Goal: Transaction & Acquisition: Purchase product/service

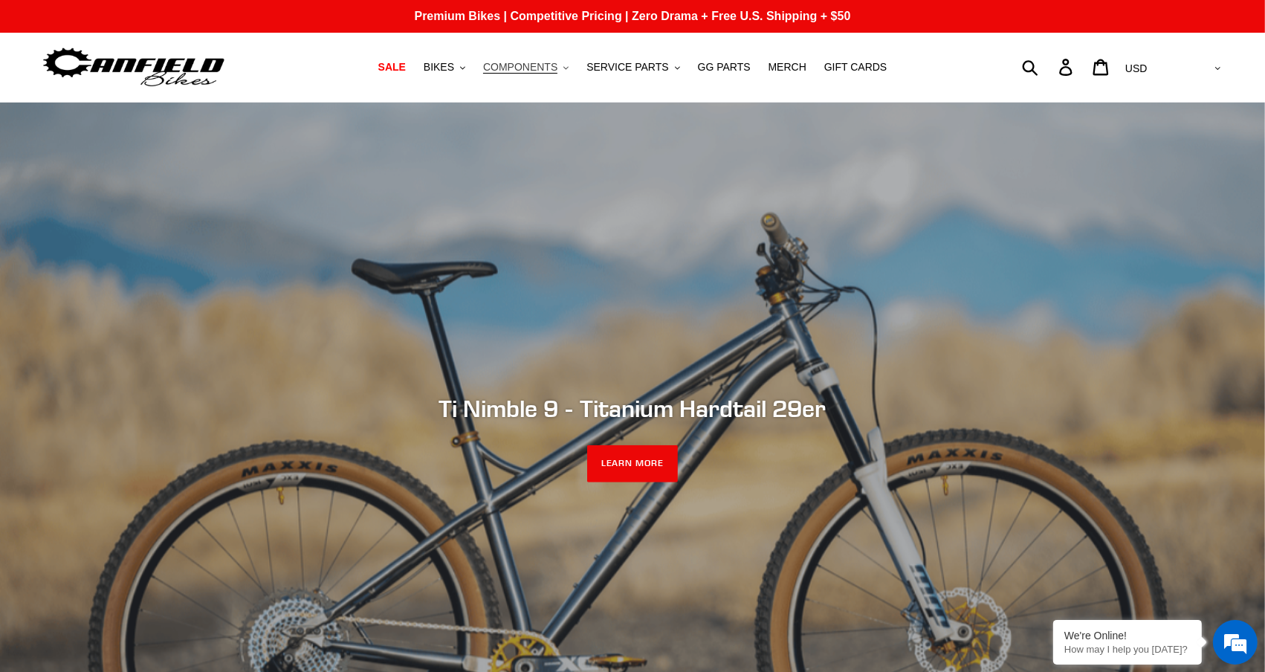
click at [548, 70] on span "COMPONENTS" at bounding box center [520, 67] width 74 height 13
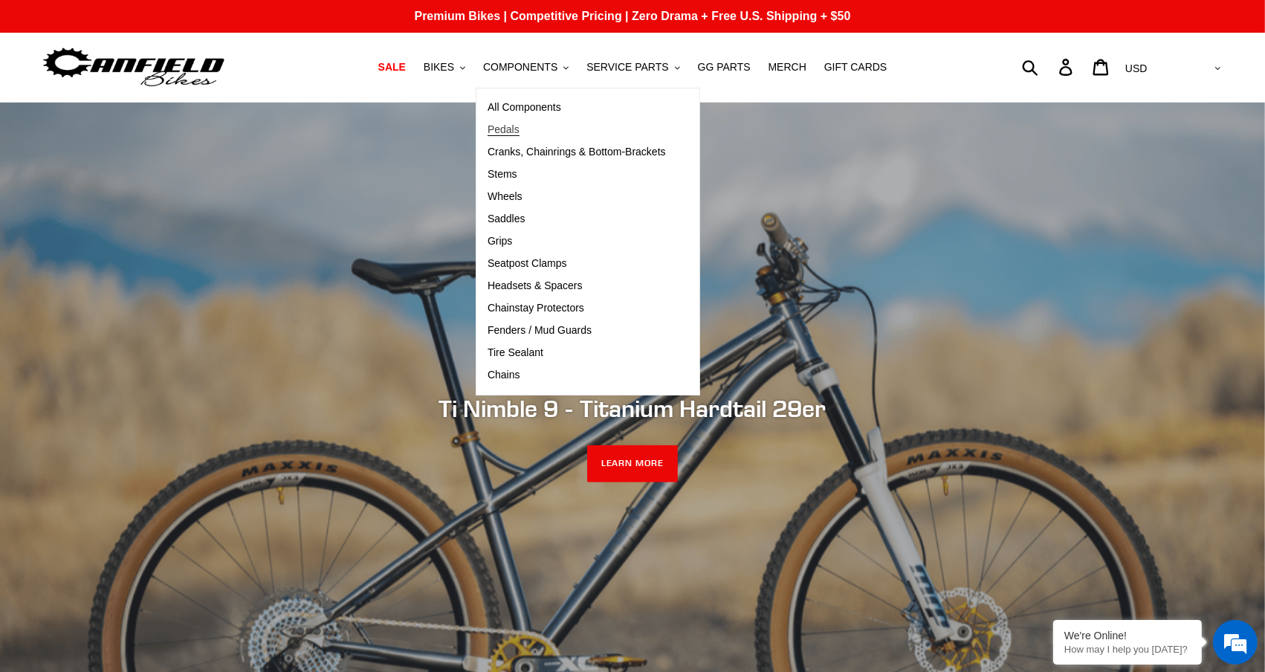
click at [515, 128] on span "Pedals" at bounding box center [503, 129] width 32 height 13
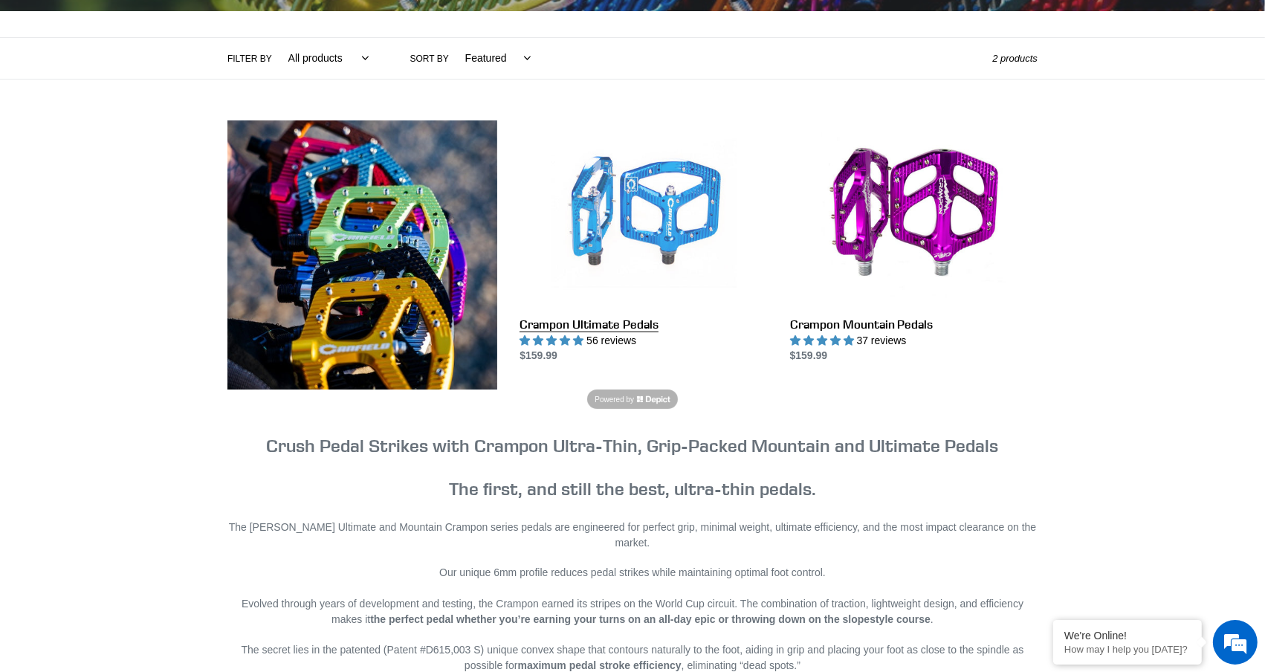
click at [629, 204] on link "Crampon Ultimate Pedals" at bounding box center [642, 242] width 247 height 244
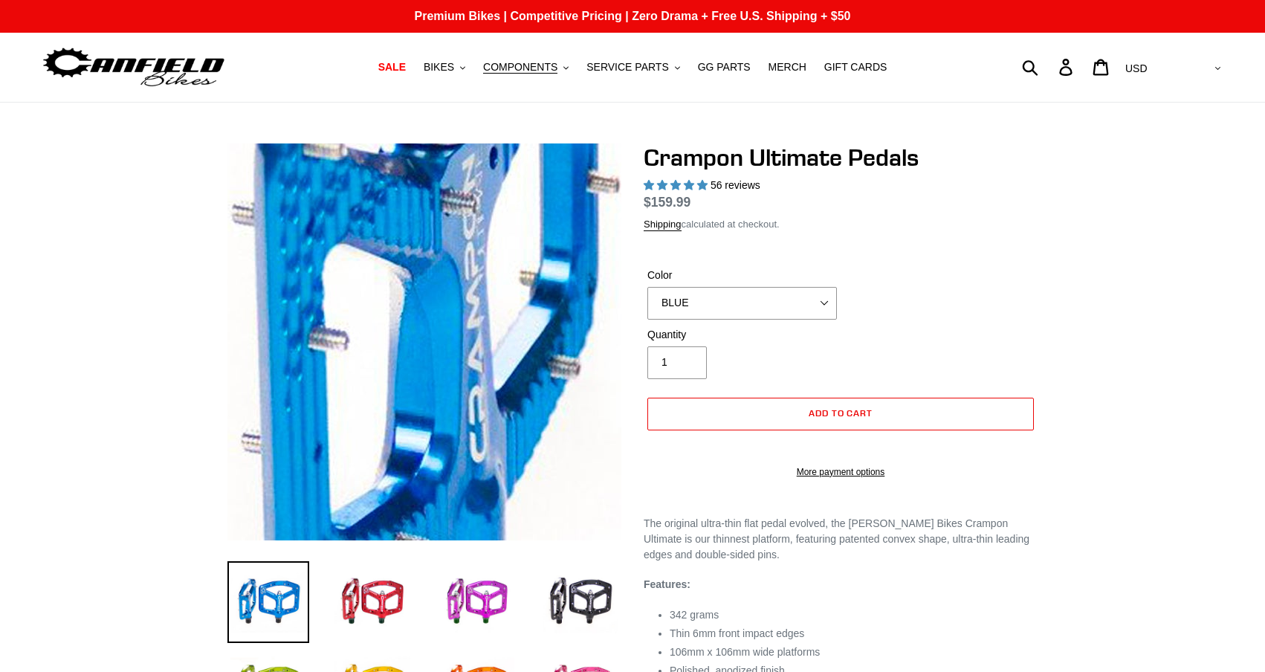
select select "highest-rating"
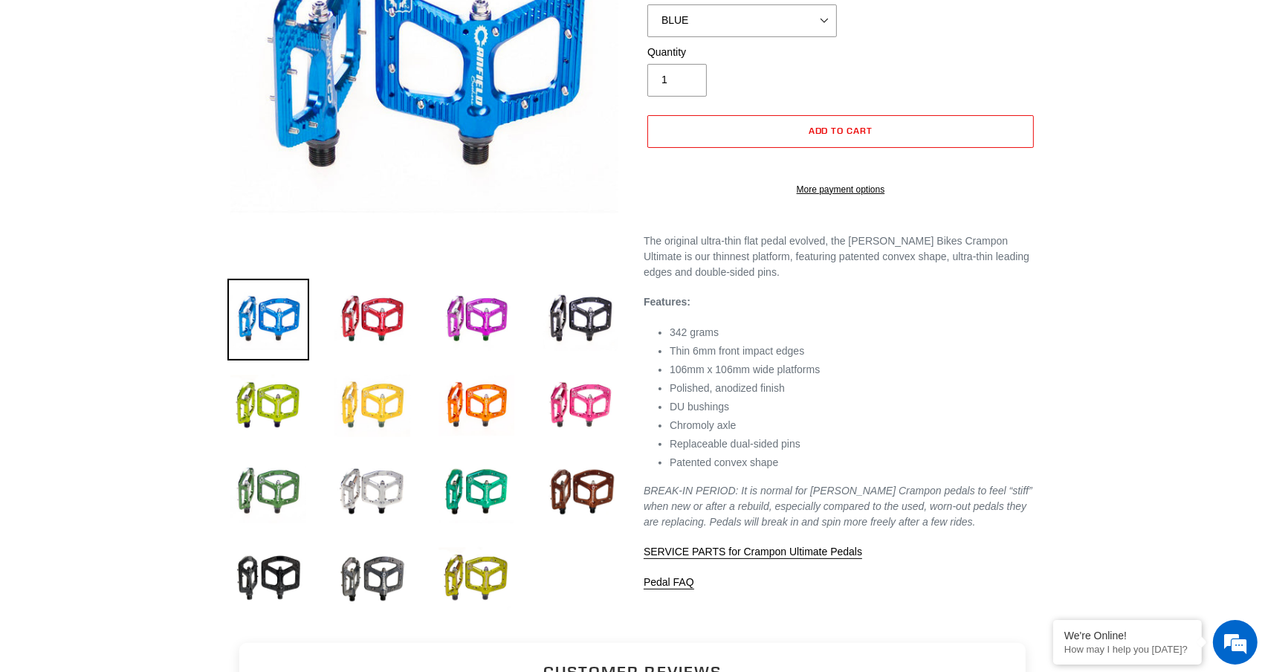
scroll to position [321, 0]
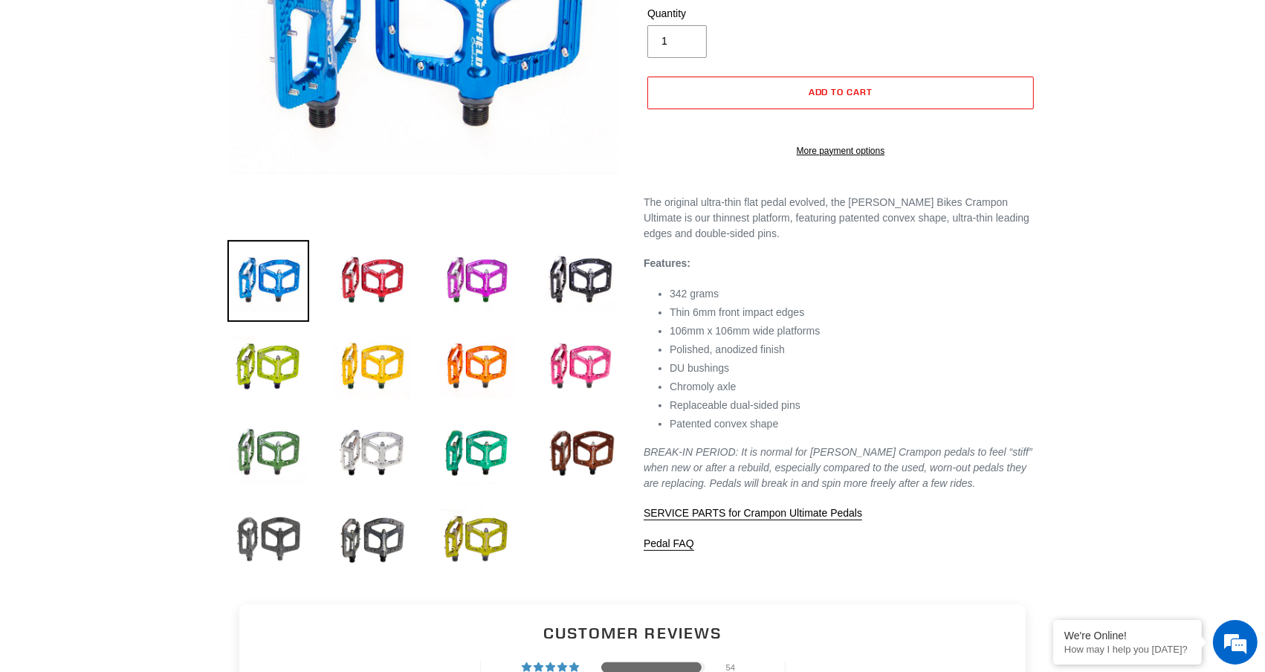
click at [273, 526] on img at bounding box center [268, 540] width 82 height 82
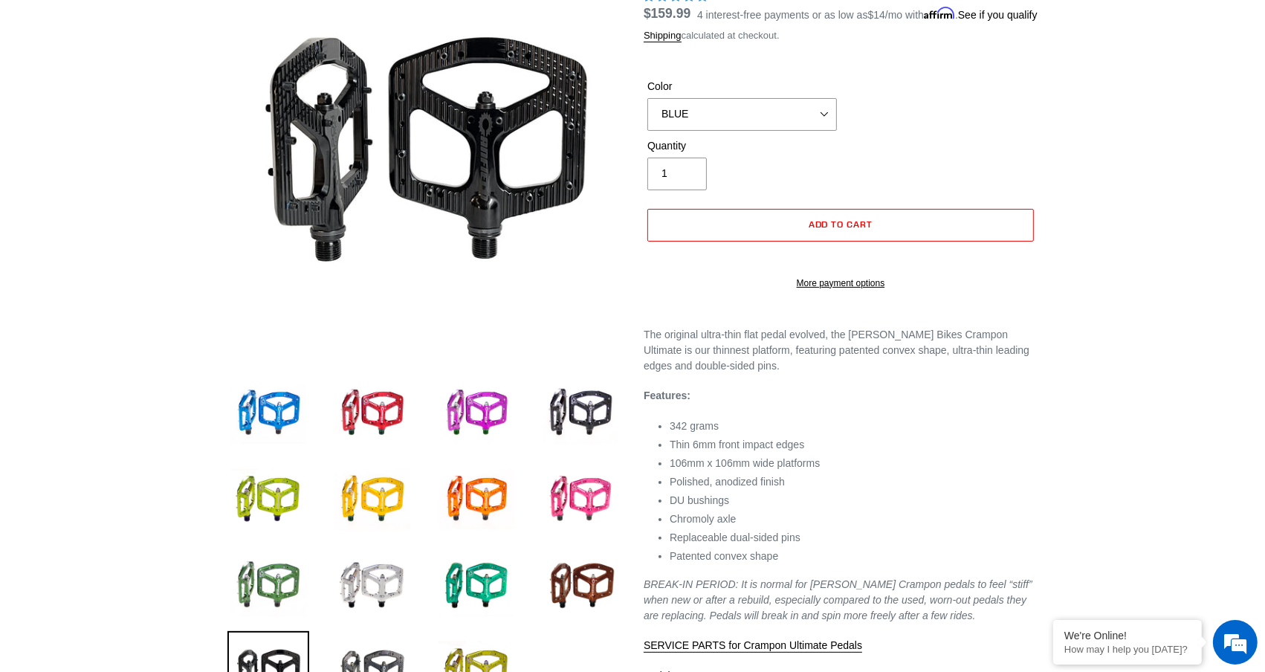
scroll to position [197, 0]
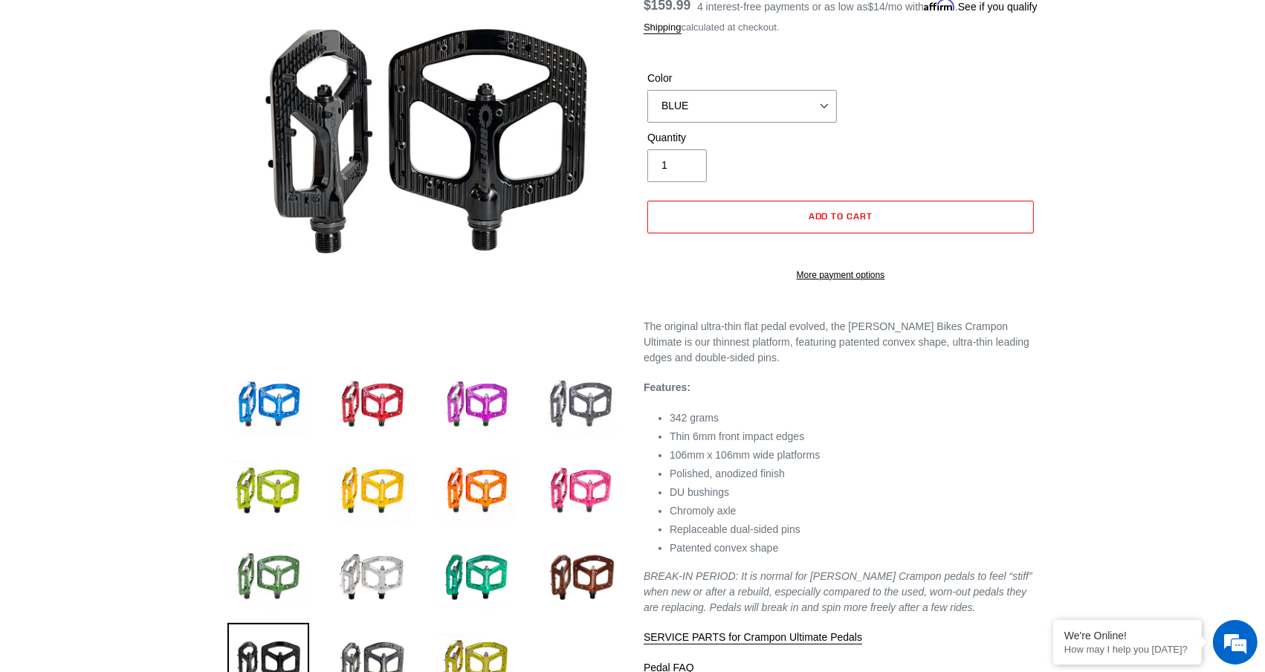
click at [584, 399] on img at bounding box center [580, 405] width 82 height 82
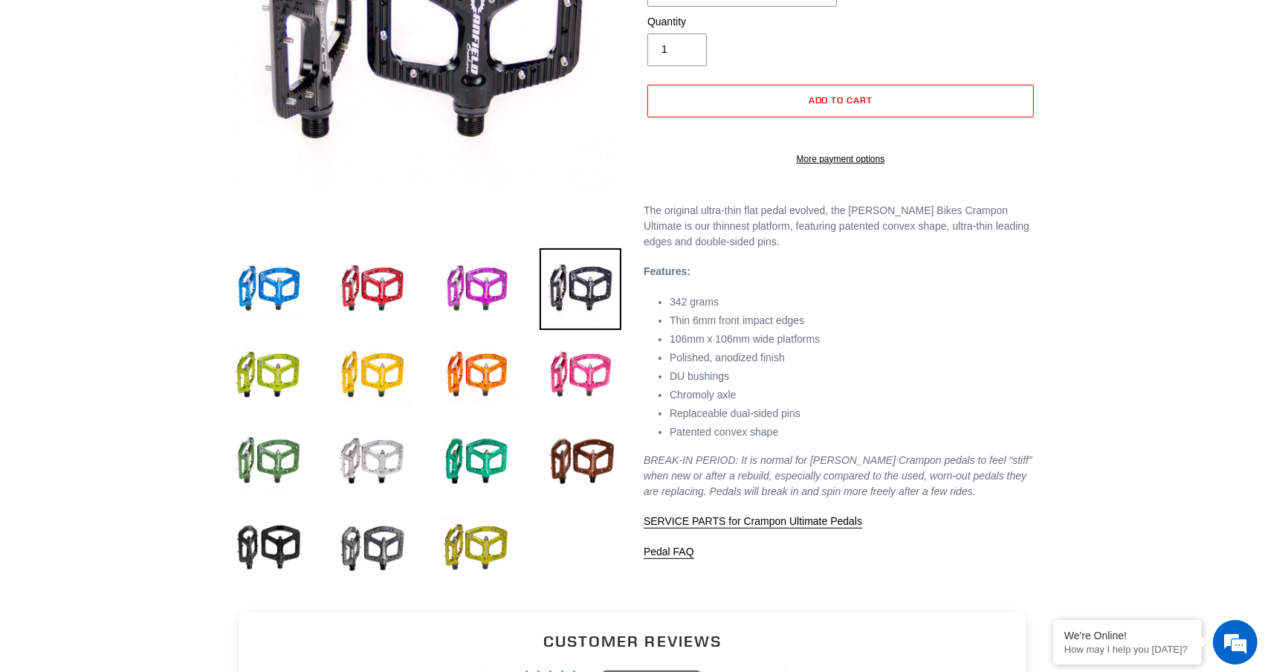
scroll to position [293, 0]
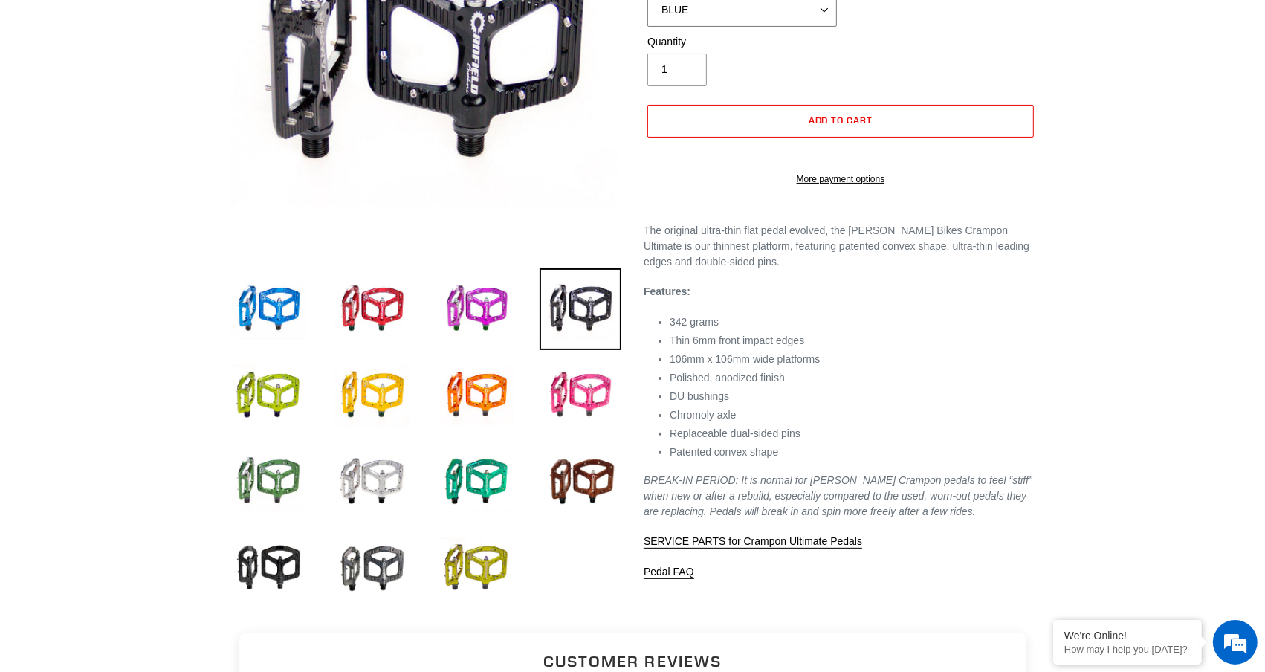
click at [803, 25] on select "BLUE RED PURPLE STEALTH BRONZE GREY TURQUOISE BLACK POLISHED BAJA GOLD PNW GREE…" at bounding box center [741, 10] width 189 height 33
click at [647, 11] on select "BLUE RED PURPLE STEALTH BRONZE GREY TURQUOISE BLACK POLISHED BAJA GOLD PNW GREE…" at bounding box center [741, 10] width 189 height 33
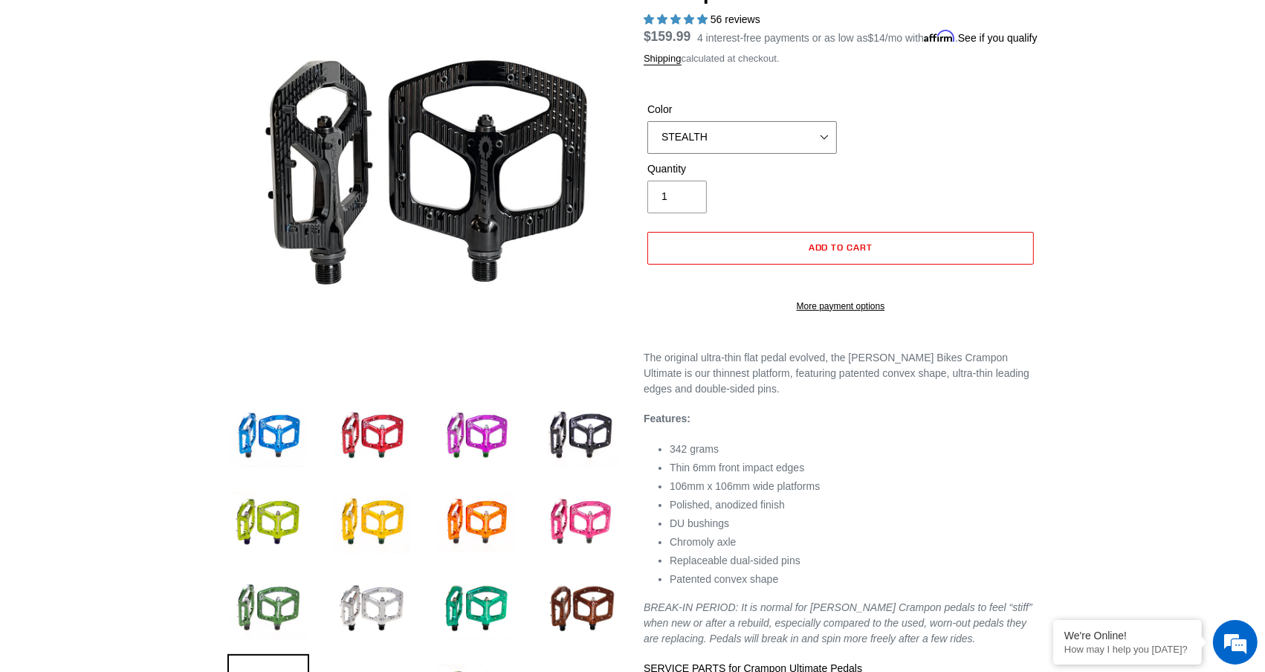
scroll to position [169, 0]
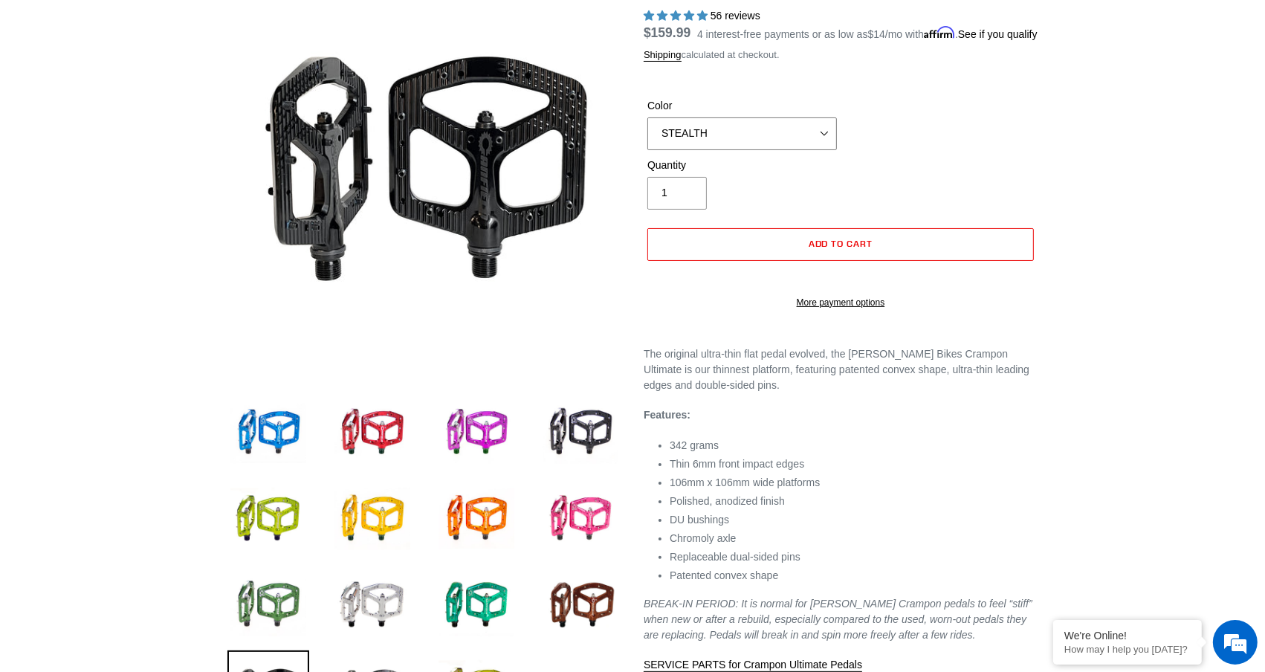
click at [811, 150] on select "BLUE RED PURPLE STEALTH BRONZE GREY TURQUOISE BLACK POLISHED BAJA GOLD PNW GREE…" at bounding box center [741, 133] width 189 height 33
select select "BLACK"
click at [647, 134] on select "BLUE RED PURPLE STEALTH BRONZE GREY TURQUOISE BLACK POLISHED BAJA GOLD PNW GREE…" at bounding box center [741, 133] width 189 height 33
